Goal: Task Accomplishment & Management: Use online tool/utility

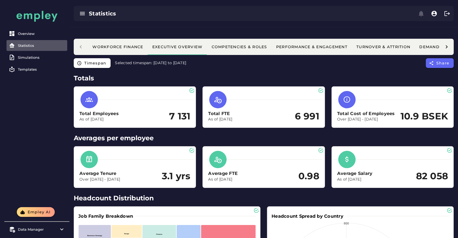
click at [44, 46] on div "Statistics" at bounding box center [41, 45] width 47 height 4
click at [97, 17] on div "Statistics" at bounding box center [170, 14] width 163 height 8
click at [44, 31] on link "Overview" at bounding box center [37, 33] width 61 height 11
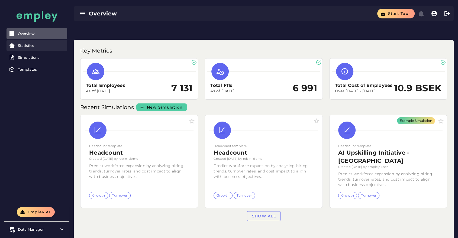
click at [31, 45] on div "Statistics" at bounding box center [41, 45] width 47 height 4
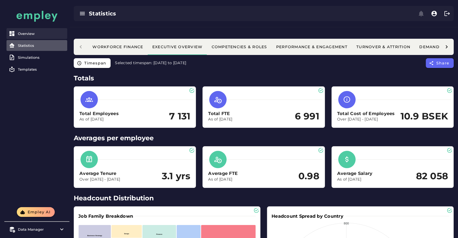
click at [40, 32] on div "Overview" at bounding box center [41, 33] width 47 height 4
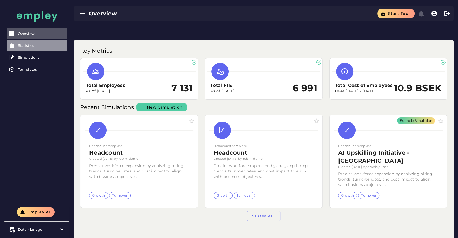
click at [37, 46] on div "Statistics" at bounding box center [41, 45] width 47 height 4
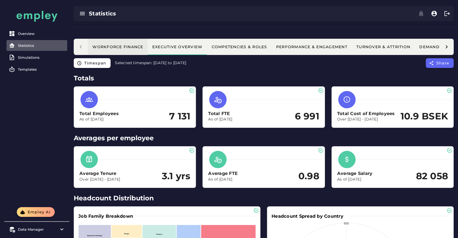
click at [120, 44] on div "Workforce Finance" at bounding box center [117, 46] width 51 height 5
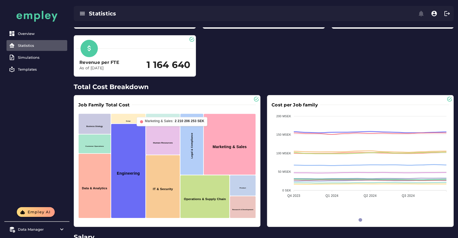
scroll to position [152, 0]
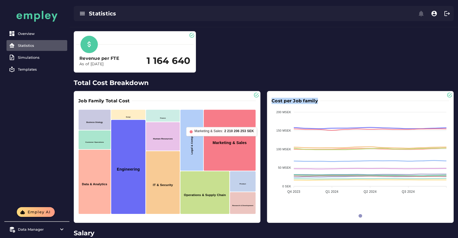
drag, startPoint x: 271, startPoint y: 86, endPoint x: 323, endPoint y: 88, distance: 51.6
click at [323, 94] on div "Cost per Job family 200 MSEK 200 MSEK 150 MSEK 150 MSEK 100 MSEK 100 MSEK 50 MS…" at bounding box center [361, 157] width 182 height 127
click at [292, 77] on div "Total Cost Breakdown Job Family Total Cost Business Strategy Customer Operation…" at bounding box center [263, 152] width 389 height 150
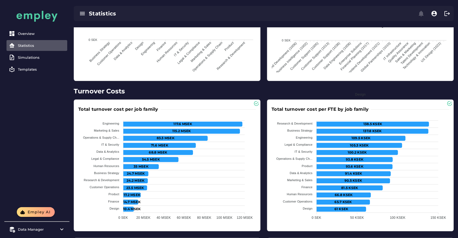
scroll to position [445, 0]
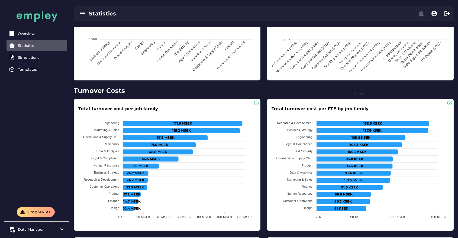
click at [103, 106] on h3 "Total turnover cost per job family" at bounding box center [119, 109] width 82 height 6
click at [118, 106] on h3 "Total turnover cost per job family" at bounding box center [119, 109] width 82 height 6
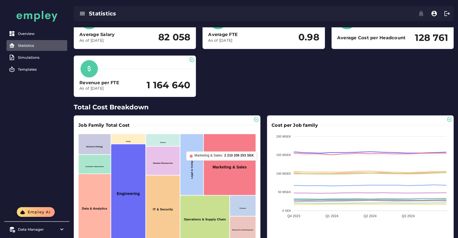
scroll to position [0, 0]
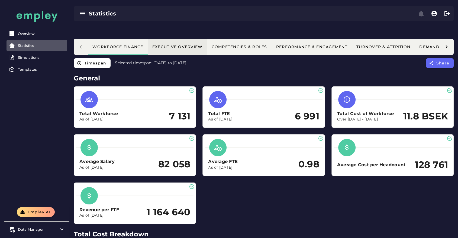
click at [181, 39] on button "Executive Overview" at bounding box center [177, 47] width 59 height 16
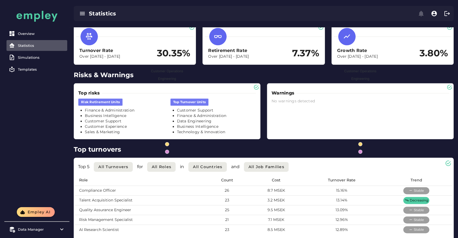
scroll to position [654, 0]
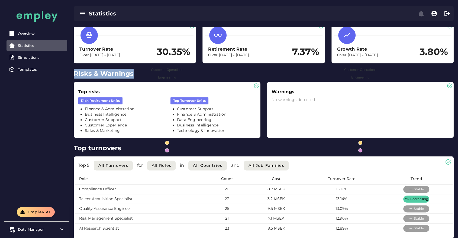
drag, startPoint x: 75, startPoint y: 58, endPoint x: 142, endPoint y: 57, distance: 67.5
click at [142, 69] on h2 "Risks & Warnings" at bounding box center [264, 74] width 380 height 10
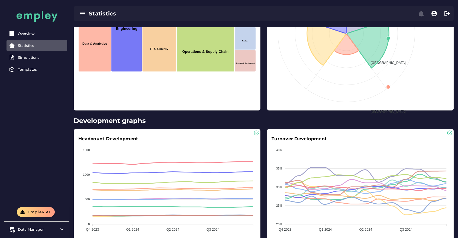
scroll to position [0, 0]
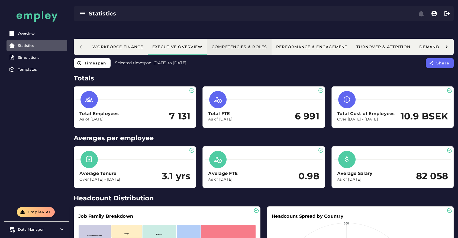
click at [254, 40] on button "Competencies & Roles" at bounding box center [239, 47] width 65 height 16
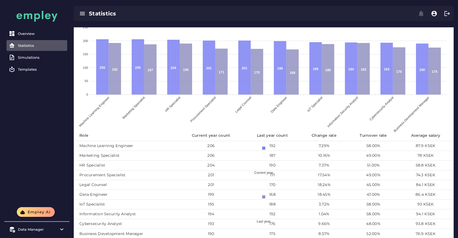
scroll to position [452, 0]
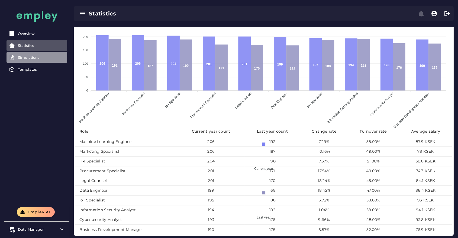
click at [40, 58] on div "Simulations" at bounding box center [41, 57] width 47 height 4
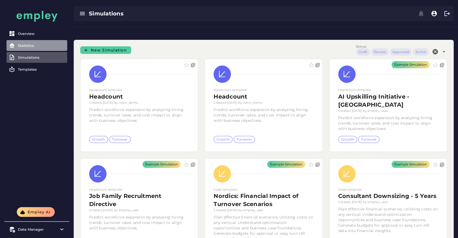
click at [39, 46] on div "Statistics" at bounding box center [41, 45] width 47 height 4
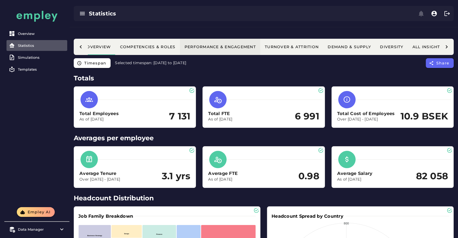
scroll to position [0, 91]
click at [286, 44] on div "Turnover & Attrition" at bounding box center [292, 46] width 54 height 5
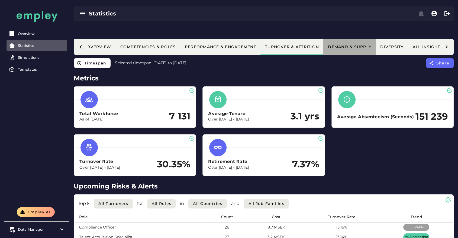
click at [354, 44] on div "Demand & Supply" at bounding box center [350, 46] width 44 height 5
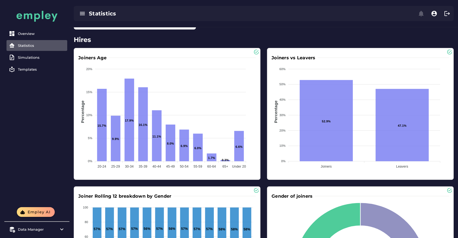
scroll to position [262, 0]
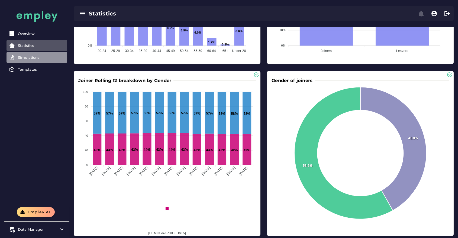
click at [22, 61] on link "Simulations" at bounding box center [37, 57] width 61 height 11
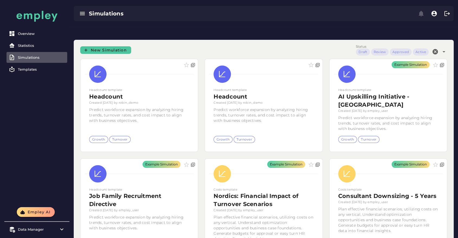
click at [124, 46] on link "New Simulation" at bounding box center [105, 50] width 51 height 8
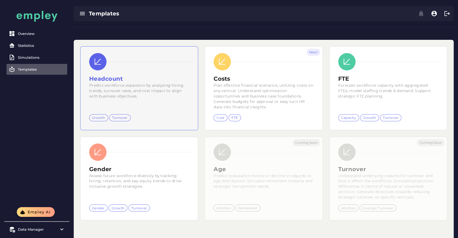
click at [160, 75] on h2 "Headcount" at bounding box center [139, 79] width 100 height 8
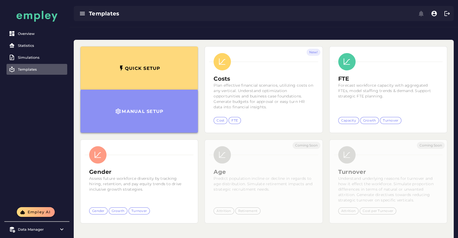
click at [155, 95] on button "Manual setup" at bounding box center [139, 111] width 117 height 43
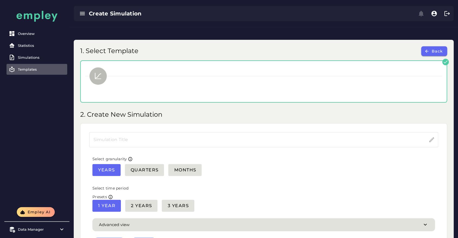
type input "*********"
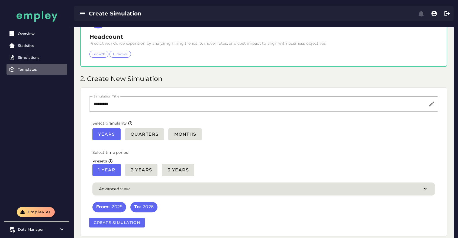
scroll to position [56, 0]
click at [142, 168] on span "2 Years" at bounding box center [141, 170] width 21 height 5
click at [116, 218] on button "Create Simulation" at bounding box center [117, 223] width 56 height 10
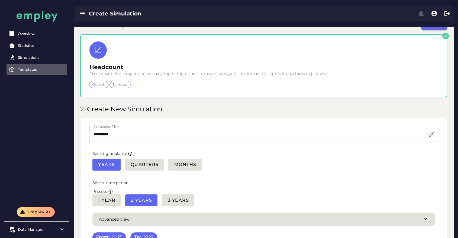
scroll to position [50, 0]
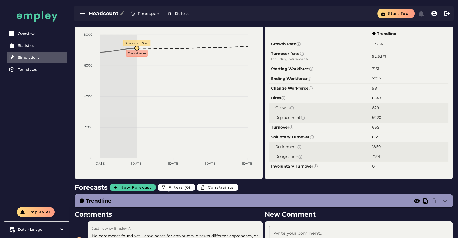
scroll to position [40, 0]
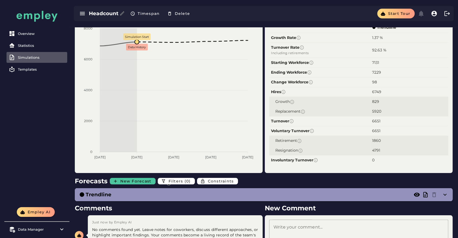
click at [130, 179] on span "New Forecast" at bounding box center [135, 181] width 31 height 5
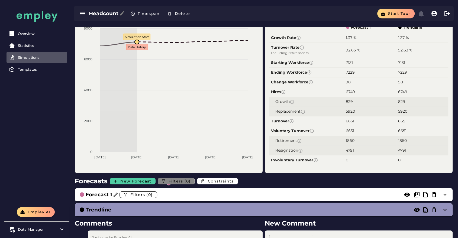
click at [174, 179] on span "Filters (0)" at bounding box center [179, 181] width 23 height 5
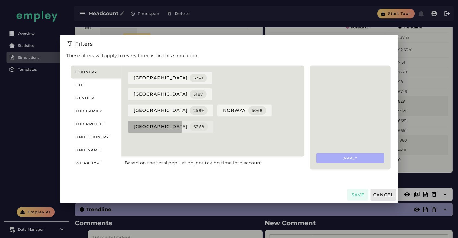
click at [146, 123] on span "sweden 6368" at bounding box center [170, 127] width 75 height 9
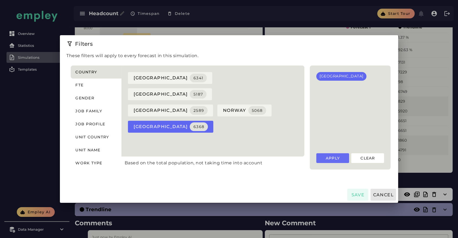
click at [329, 157] on span "Apply" at bounding box center [332, 158] width 15 height 5
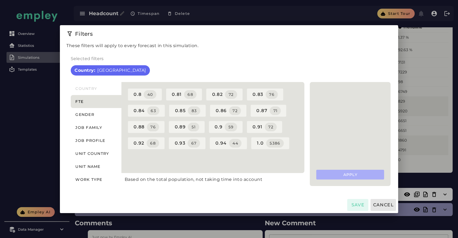
click at [352, 204] on span "Save" at bounding box center [358, 205] width 14 height 5
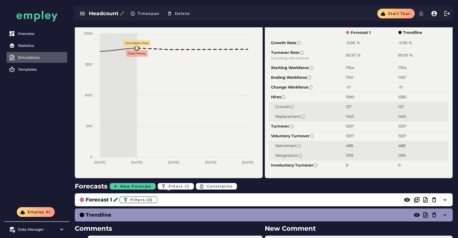
scroll to position [35, 0]
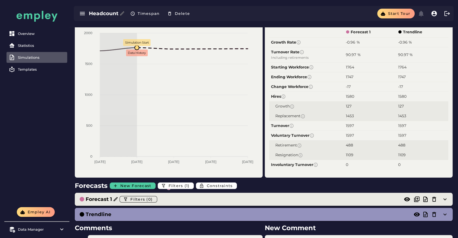
click at [103, 196] on h3 "Forecast 1" at bounding box center [99, 200] width 26 height 8
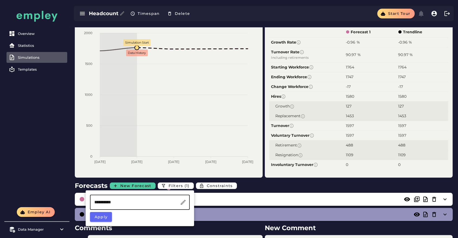
click at [105, 202] on input "**********" at bounding box center [135, 202] width 90 height 15
type input "*********"
click at [100, 215] on span "Apply" at bounding box center [101, 217] width 14 height 5
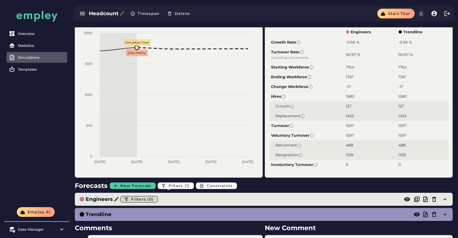
click at [139, 197] on span "Filters (0)" at bounding box center [142, 199] width 23 height 5
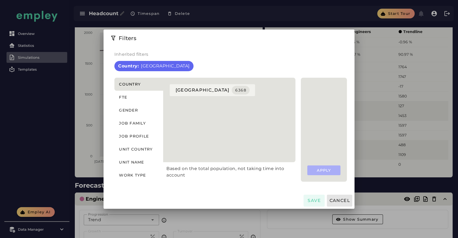
scroll to position [0, 0]
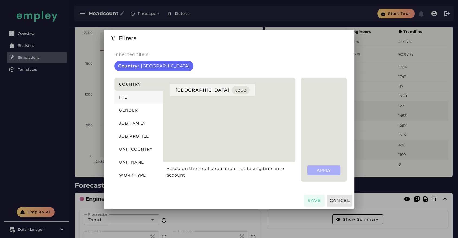
click at [139, 91] on button "FTE" at bounding box center [138, 97] width 49 height 13
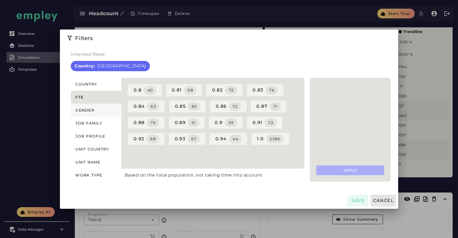
click at [98, 112] on button "Gender" at bounding box center [96, 110] width 51 height 13
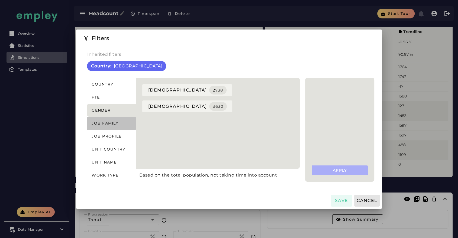
click at [118, 125] on span "Job family" at bounding box center [104, 123] width 27 height 5
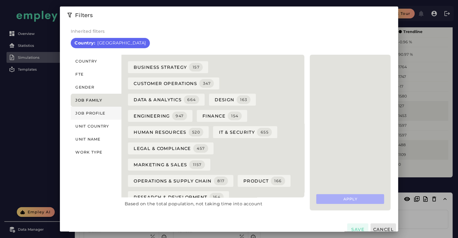
click at [104, 111] on button "Job profile" at bounding box center [96, 113] width 51 height 13
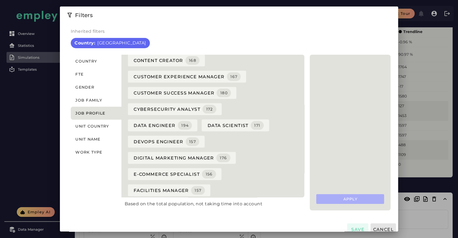
scroll to position [96, 0]
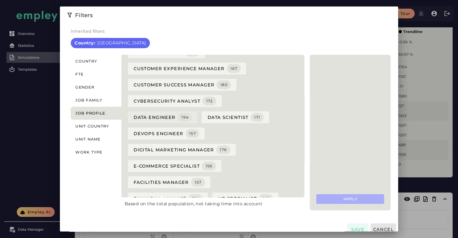
click at [163, 122] on span "Data Engineer 194" at bounding box center [162, 117] width 59 height 9
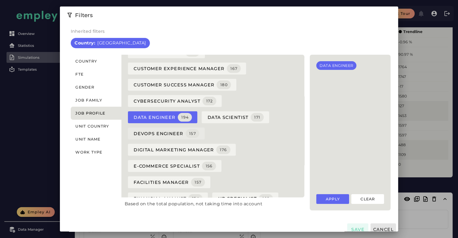
click at [182, 138] on span "DevOps Engineer 157" at bounding box center [166, 133] width 66 height 9
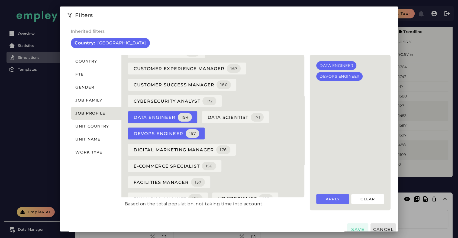
click at [322, 202] on button "Apply" at bounding box center [332, 199] width 33 height 10
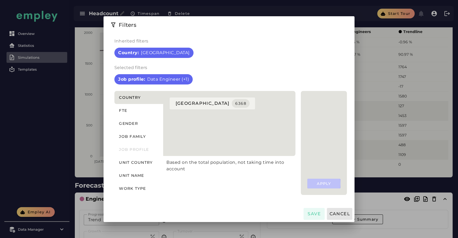
scroll to position [0, 0]
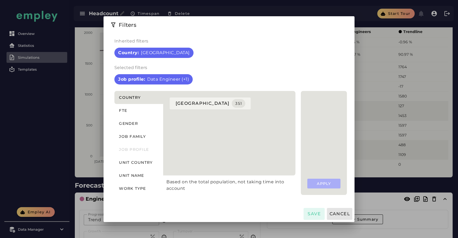
click at [310, 215] on span "Save" at bounding box center [314, 213] width 14 height 5
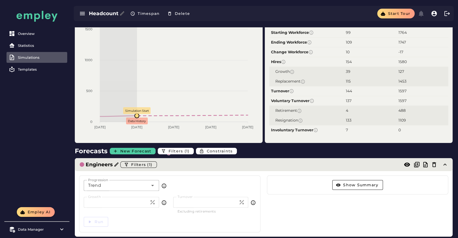
scroll to position [70, 0]
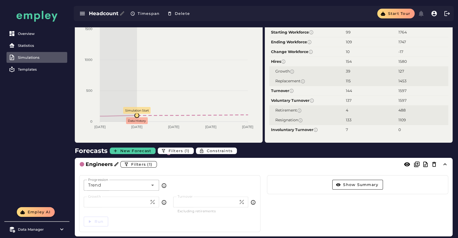
click at [118, 180] on div "Trend *****" at bounding box center [116, 185] width 65 height 11
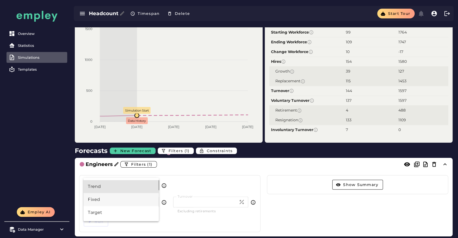
click at [113, 199] on div "Fixed" at bounding box center [121, 200] width 67 height 7
type input "*****"
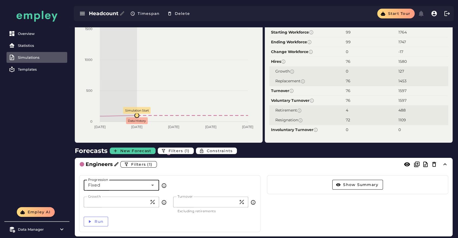
click at [97, 197] on input "*" at bounding box center [117, 202] width 66 height 11
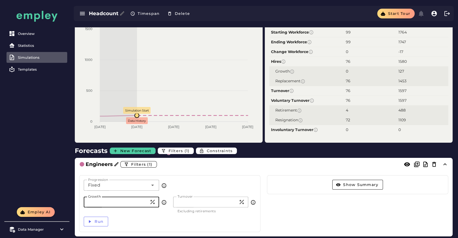
type input "**"
click at [192, 197] on input "*" at bounding box center [206, 202] width 66 height 11
type input "**"
click at [205, 177] on div "Progression Fixed ***** Progression" at bounding box center [170, 188] width 179 height 23
click at [126, 197] on input "**" at bounding box center [117, 202] width 66 height 11
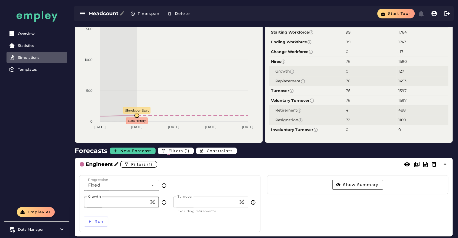
click at [126, 197] on input "**" at bounding box center [117, 202] width 66 height 11
type input "*"
click at [96, 217] on button "Run" at bounding box center [96, 222] width 24 height 10
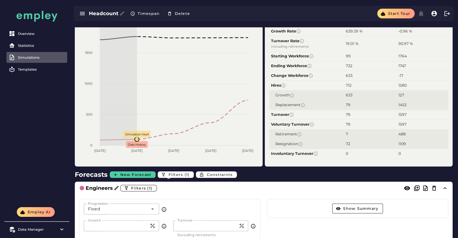
scroll to position [48, 0]
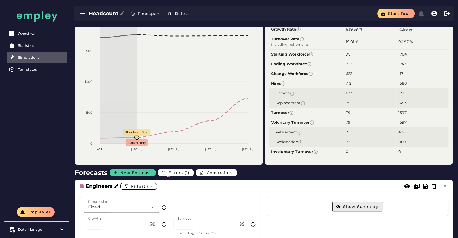
click at [346, 204] on span "Show Summary" at bounding box center [361, 206] width 36 height 5
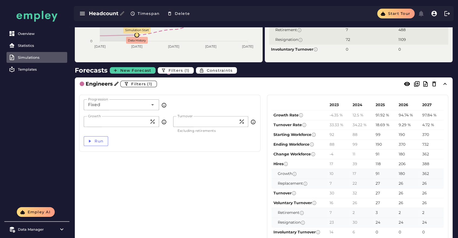
scroll to position [148, 0]
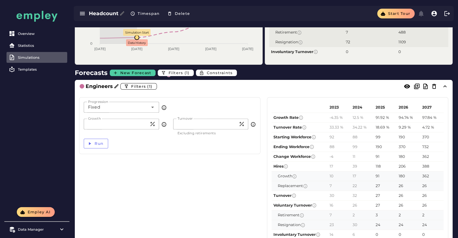
click at [123, 119] on input "***" at bounding box center [117, 124] width 66 height 11
type input "*"
type input "**"
click at [188, 119] on input "**" at bounding box center [206, 124] width 66 height 11
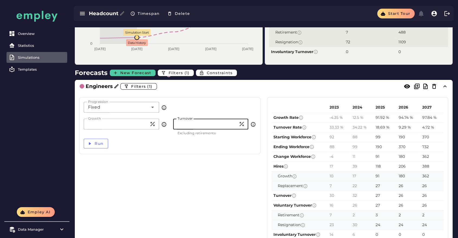
type input "*"
type input "**"
click at [102, 139] on button "Run" at bounding box center [96, 144] width 24 height 10
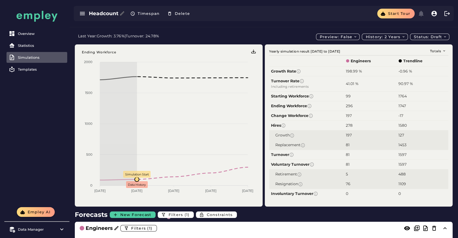
scroll to position [0, 0]
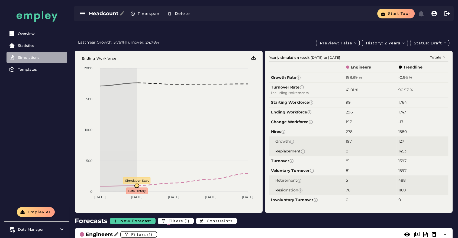
click at [34, 58] on div "Simulations" at bounding box center [41, 57] width 47 height 4
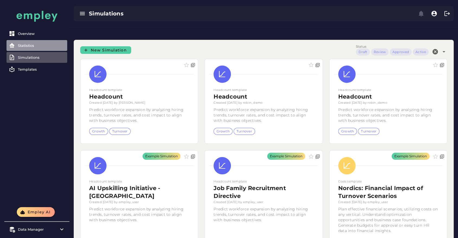
click at [41, 46] on div "Statistics" at bounding box center [41, 45] width 47 height 4
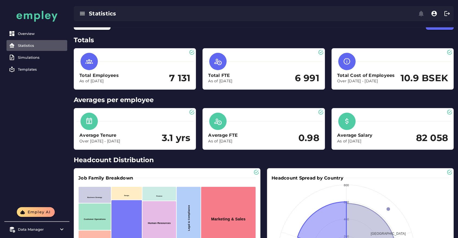
scroll to position [39, 0]
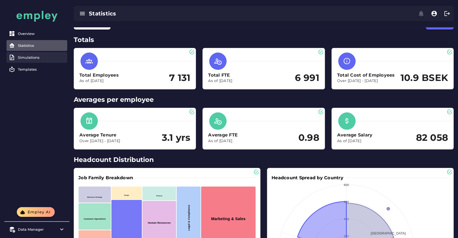
click at [45, 58] on div "Simulations" at bounding box center [41, 57] width 47 height 4
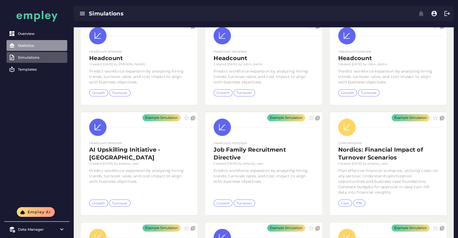
click at [35, 44] on div "Statistics" at bounding box center [41, 45] width 47 height 4
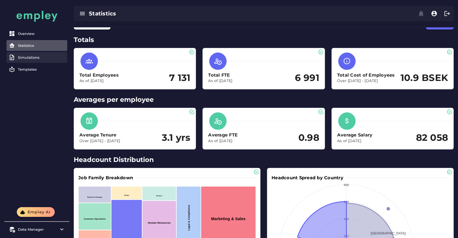
click at [43, 61] on link "Simulations" at bounding box center [37, 57] width 61 height 11
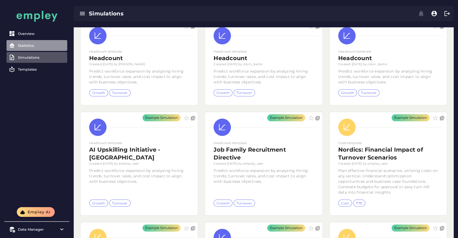
click at [52, 45] on div "Statistics" at bounding box center [41, 45] width 47 height 4
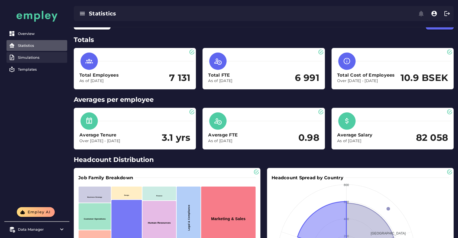
click at [28, 53] on link "Simulations" at bounding box center [37, 57] width 61 height 11
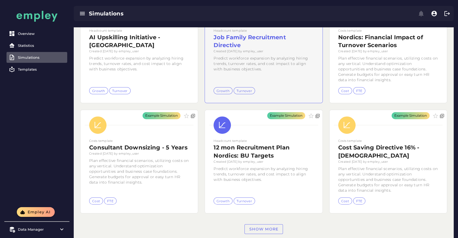
scroll to position [154, 0]
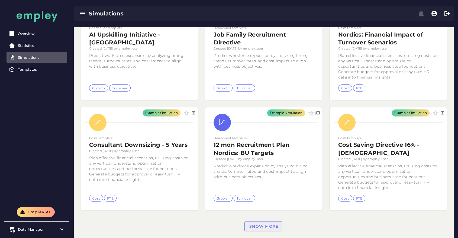
click at [269, 224] on span "Show more" at bounding box center [264, 226] width 30 height 5
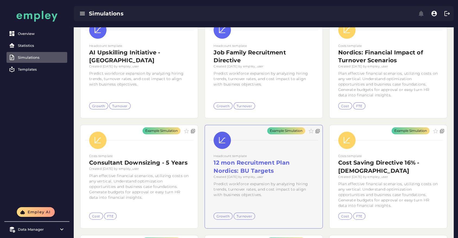
scroll to position [136, 0]
click at [256, 155] on div "Example Simulation" at bounding box center [263, 176] width 117 height 103
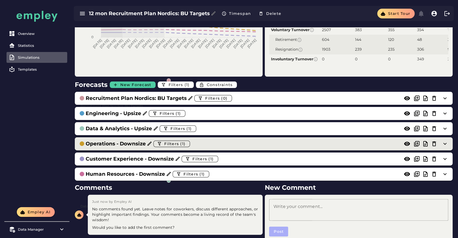
scroll to position [147, 0]
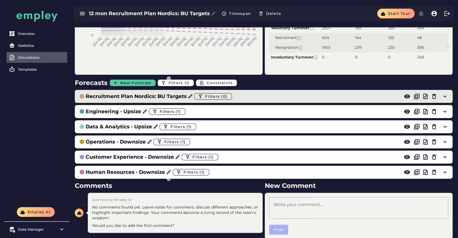
click at [406, 93] on icon at bounding box center [407, 96] width 7 height 7
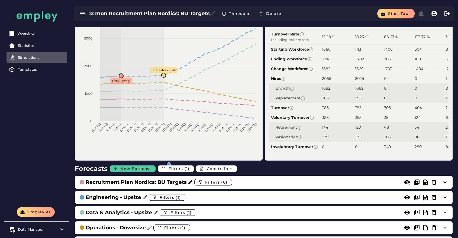
scroll to position [58, 0]
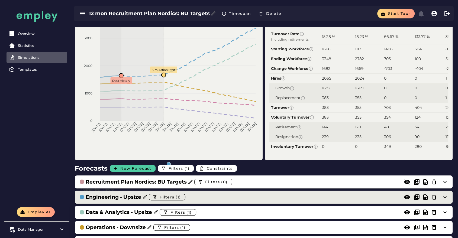
click at [219, 193] on div "Engineering - Upsize Filters (1)" at bounding box center [258, 197] width 358 height 9
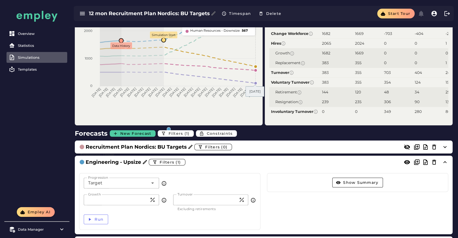
scroll to position [98, 0]
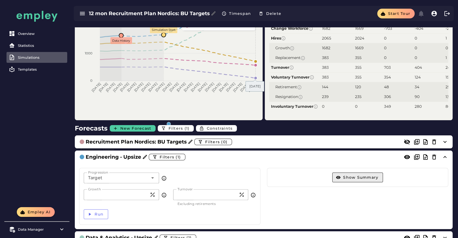
click at [370, 175] on span "Show Summary" at bounding box center [361, 177] width 36 height 5
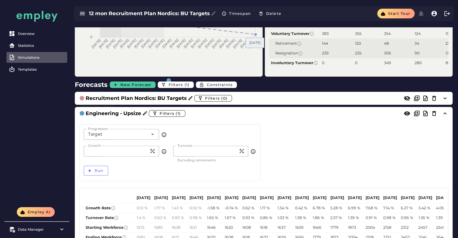
scroll to position [133, 0]
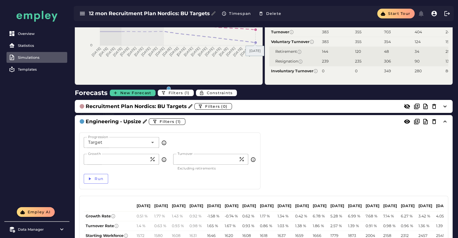
click at [119, 137] on div "Target ******" at bounding box center [116, 142] width 65 height 11
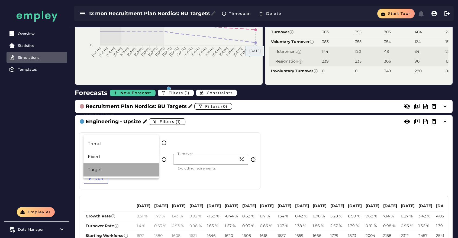
click at [100, 167] on div "Target" at bounding box center [121, 170] width 67 height 7
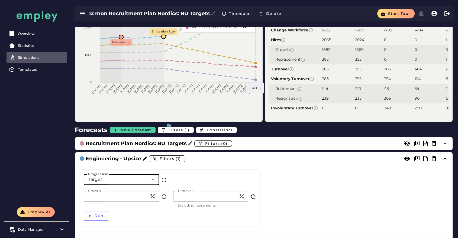
scroll to position [96, 0]
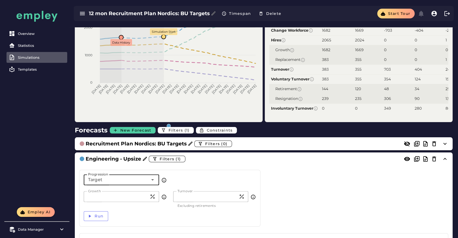
click at [128, 191] on input "***" at bounding box center [117, 196] width 66 height 11
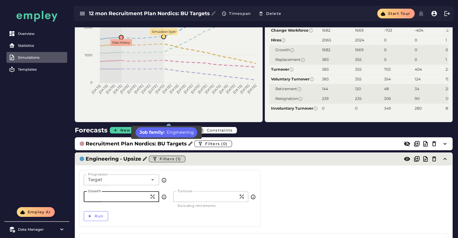
click at [163, 157] on span "Filters (1)" at bounding box center [169, 159] width 21 height 5
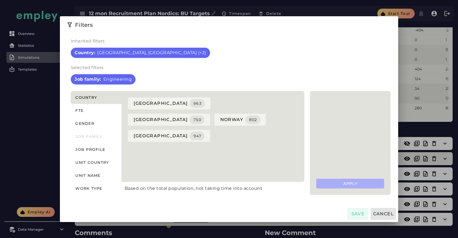
scroll to position [0, 0]
click at [95, 153] on button "Job profile" at bounding box center [96, 149] width 51 height 13
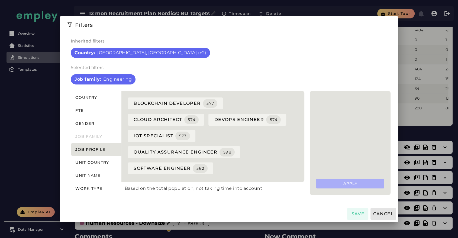
click at [50, 156] on div at bounding box center [229, 119] width 458 height 238
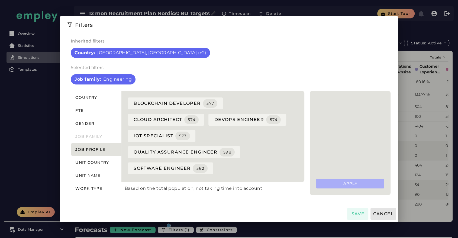
scroll to position [96, 0]
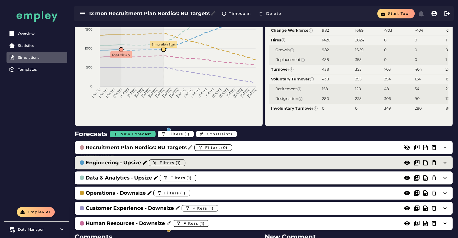
click at [114, 156] on div "Engineering - Upsize Filters (1)" at bounding box center [264, 162] width 378 height 13
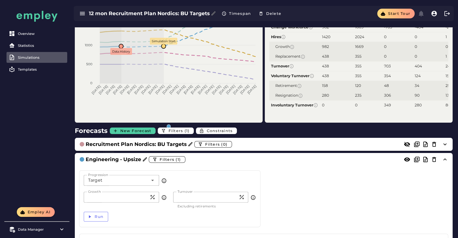
scroll to position [126, 0]
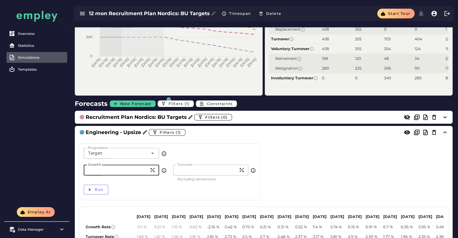
click at [120, 165] on input "***" at bounding box center [117, 170] width 66 height 11
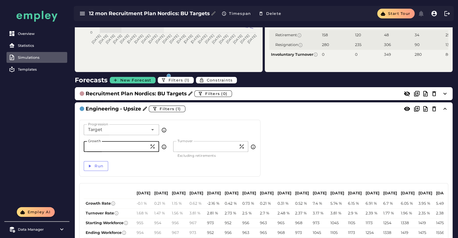
scroll to position [150, 0]
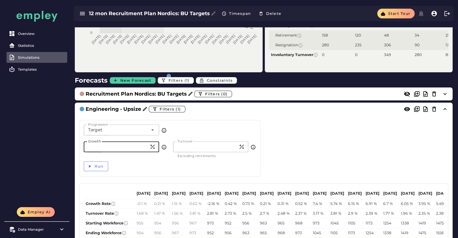
click at [111, 142] on input "***" at bounding box center [117, 147] width 66 height 11
type input "*"
type input "**"
click at [88, 164] on icon "button" at bounding box center [89, 166] width 5 height 5
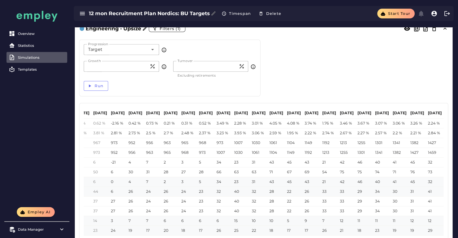
scroll to position [232, 0]
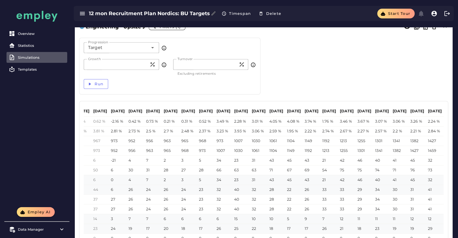
drag, startPoint x: 425, startPoint y: 97, endPoint x: 442, endPoint y: 97, distance: 17.1
click at [442, 106] on th "[DATE]" at bounding box center [435, 111] width 18 height 11
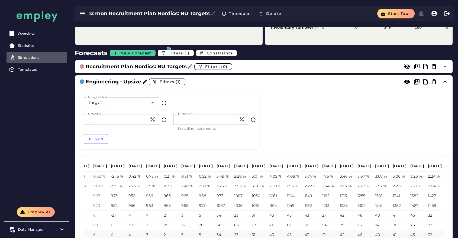
scroll to position [163, 0]
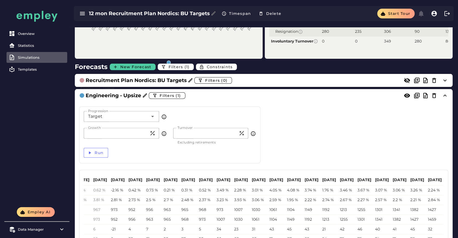
drag, startPoint x: 442, startPoint y: 97, endPoint x: 250, endPoint y: 98, distance: 192.3
click at [250, 103] on div "Progression Target ****** Progression Growth ** Growth Turnover ** Turnover Exc…" at bounding box center [264, 218] width 376 height 231
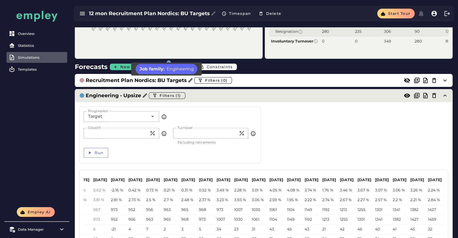
click at [166, 91] on span "Filters (1)" at bounding box center [167, 95] width 39 height 9
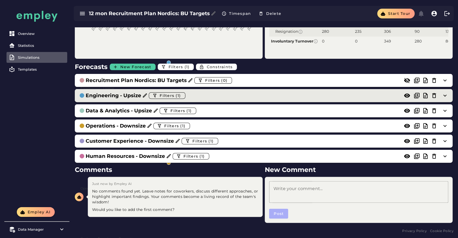
scroll to position [150, 0]
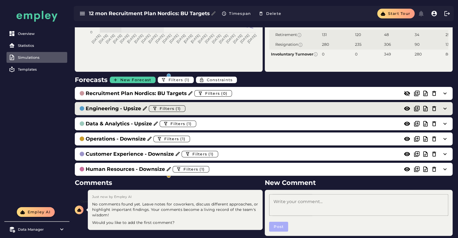
click at [222, 104] on div "Engineering - Upsize Filters (1)" at bounding box center [258, 108] width 358 height 9
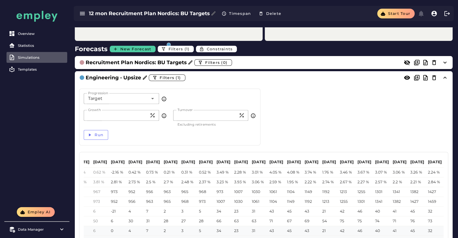
scroll to position [180, 0]
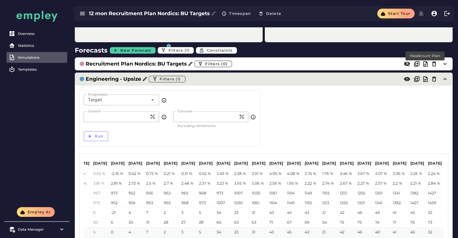
click at [424, 76] on icon at bounding box center [425, 79] width 7 height 7
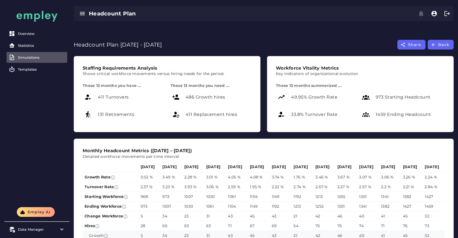
scroll to position [12, 0]
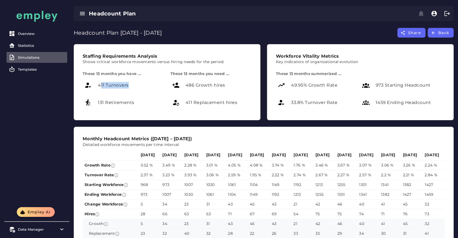
drag, startPoint x: 100, startPoint y: 72, endPoint x: 139, endPoint y: 68, distance: 39.2
click at [139, 79] on div "411 Turnovers" at bounding box center [123, 85] width 81 height 13
drag, startPoint x: 171, startPoint y: 71, endPoint x: 202, endPoint y: 78, distance: 31.7
click at [202, 79] on div "486 Growth hires" at bounding box center [211, 85] width 81 height 13
drag, startPoint x: 187, startPoint y: 94, endPoint x: 232, endPoint y: 95, distance: 45.6
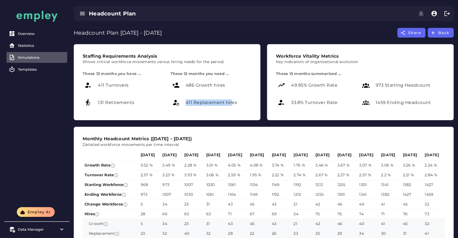
click at [232, 96] on div "411 Replacement hires" at bounding box center [211, 102] width 81 height 13
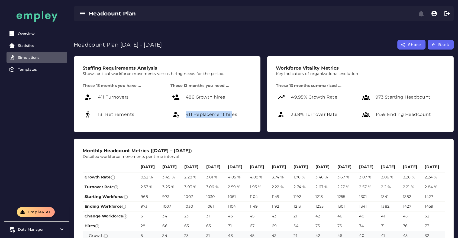
scroll to position [0, 0]
click at [39, 59] on div "Simulations" at bounding box center [41, 57] width 47 height 4
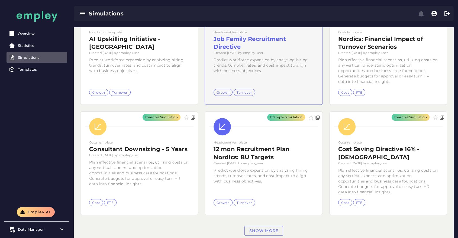
scroll to position [150, 0]
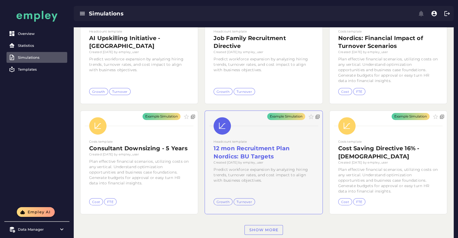
click at [258, 134] on div "Example Simulation" at bounding box center [263, 162] width 117 height 103
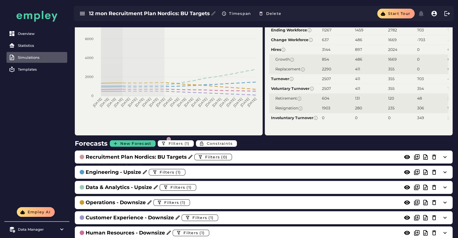
scroll to position [87, 0]
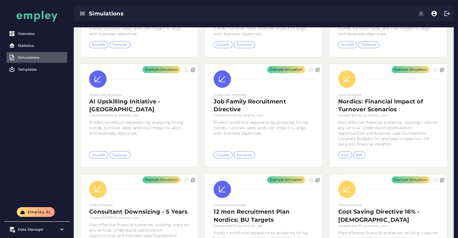
scroll to position [150, 0]
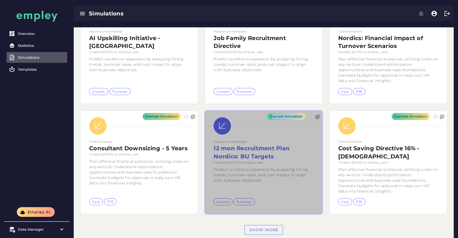
drag, startPoint x: 255, startPoint y: 150, endPoint x: 252, endPoint y: 177, distance: 26.8
click at [252, 177] on div "Example Simulation" at bounding box center [263, 162] width 117 height 103
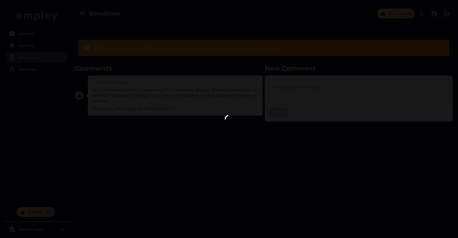
click at [211, 117] on div at bounding box center [229, 119] width 458 height 238
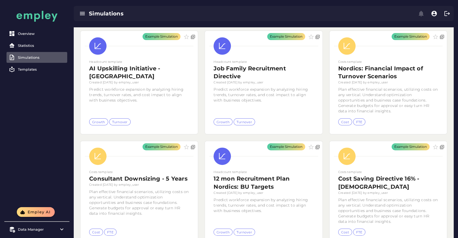
scroll to position [154, 0]
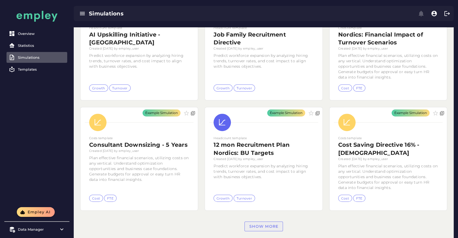
click at [256, 224] on span "Show more" at bounding box center [264, 226] width 30 height 5
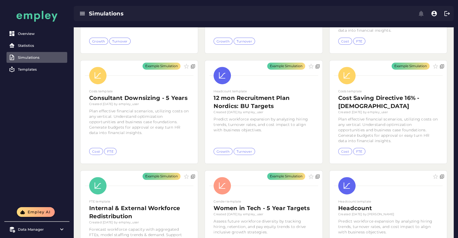
scroll to position [201, 0]
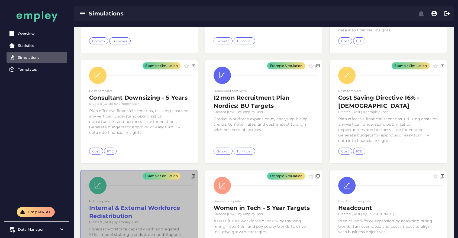
click at [163, 194] on div "Example Simulation" at bounding box center [139, 217] width 117 height 93
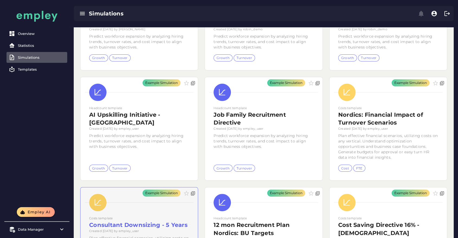
scroll to position [91, 0]
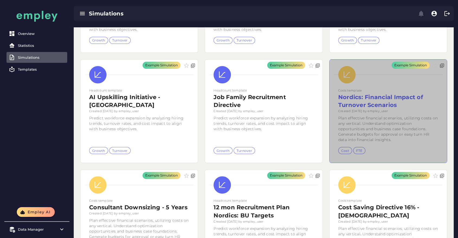
click at [382, 97] on div "Example Simulation" at bounding box center [388, 111] width 117 height 103
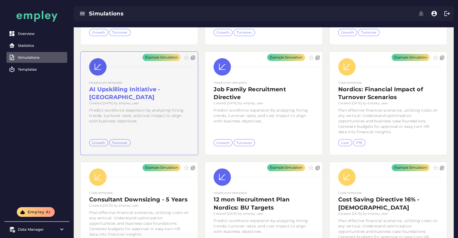
scroll to position [101, 0]
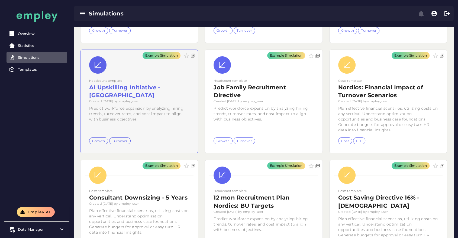
click at [177, 87] on div "Example Simulation" at bounding box center [139, 101] width 117 height 103
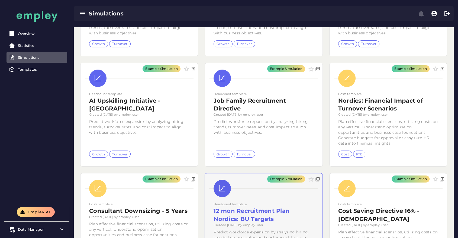
scroll to position [87, 0]
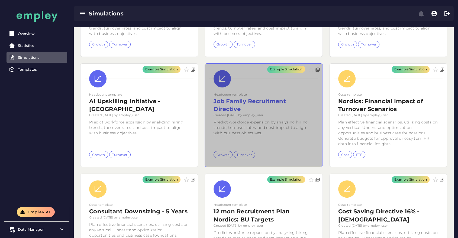
click at [269, 102] on div "Example Simulation" at bounding box center [263, 115] width 117 height 103
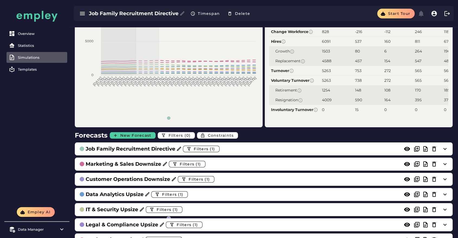
scroll to position [95, 0]
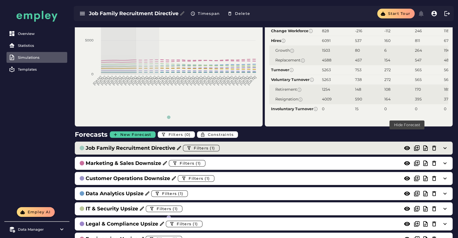
click at [408, 145] on icon at bounding box center [407, 148] width 7 height 7
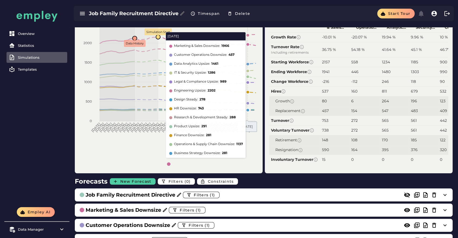
scroll to position [27, 0]
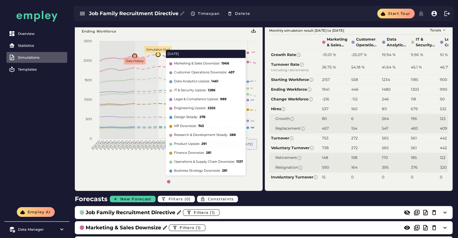
drag, startPoint x: 319, startPoint y: 107, endPoint x: 379, endPoint y: 104, distance: 59.5
drag, startPoint x: 310, startPoint y: 116, endPoint x: 385, endPoint y: 108, distance: 75.0
click at [351, 124] on td "154" at bounding box center [365, 129] width 31 height 10
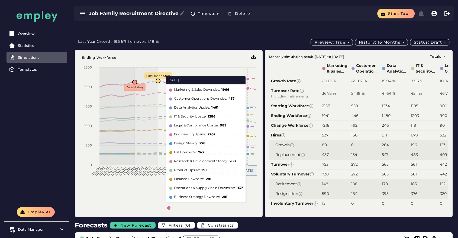
scroll to position [0, 0]
